Goal: Task Accomplishment & Management: Manage account settings

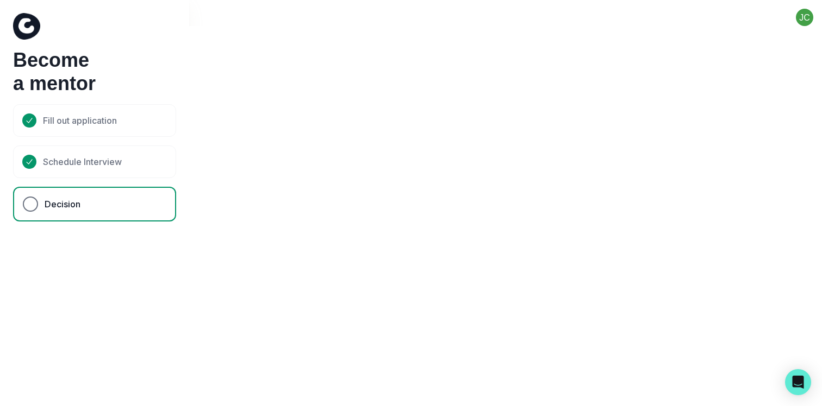
click at [806, 20] on button at bounding box center [804, 17] width 35 height 17
click at [808, 37] on button "Log out" at bounding box center [760, 45] width 121 height 20
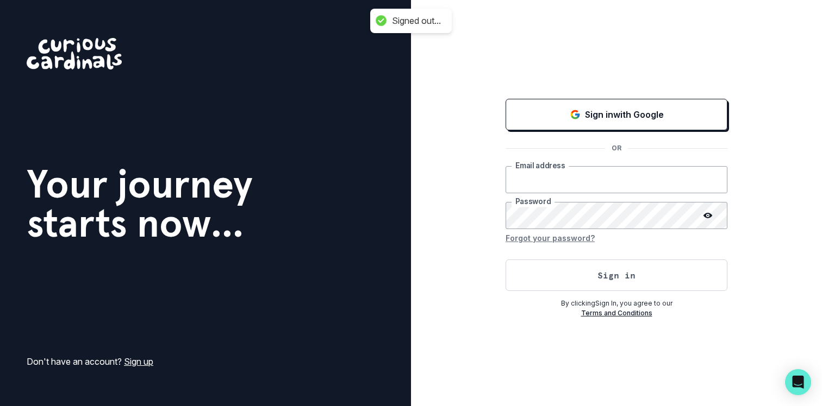
click at [583, 180] on input "email" at bounding box center [616, 179] width 222 height 27
type input "[EMAIL_ADDRESS][DOMAIN_NAME]"
click at [591, 231] on form "[EMAIL_ADDRESS][DOMAIN_NAME] Email address Password Forgot your password? Sign …" at bounding box center [616, 228] width 222 height 125
